Goal: Check status: Check status

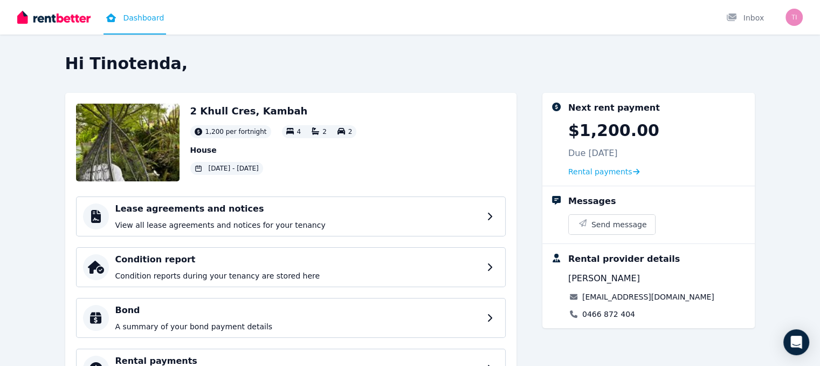
click at [222, 67] on h2 "Hi Tinotenda," at bounding box center [410, 63] width 690 height 19
click at [604, 177] on div "Next rent payment $1,200.00 Due [DATE] Rental payments" at bounding box center [648, 139] width 213 height 93
click at [611, 172] on span "Rental payments" at bounding box center [600, 171] width 64 height 11
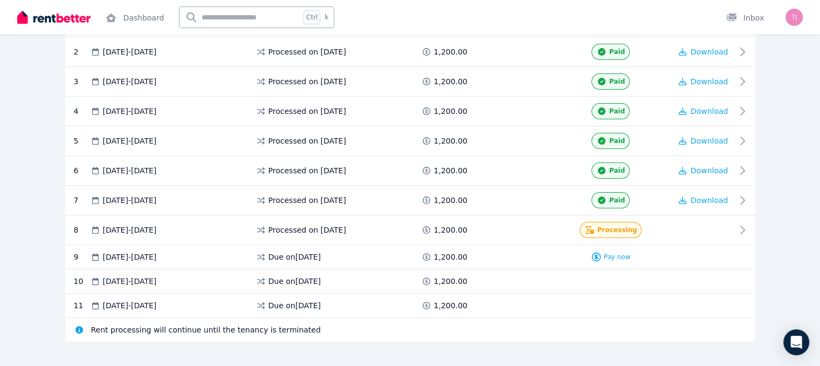
scroll to position [278, 0]
